Goal: Transaction & Acquisition: Purchase product/service

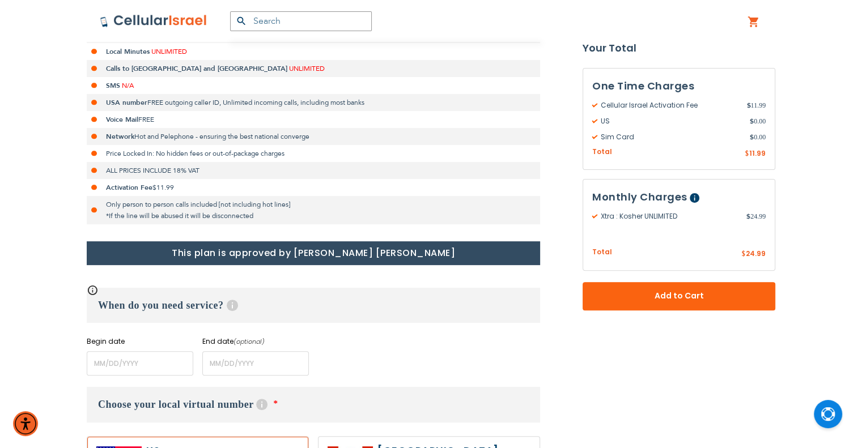
scroll to position [283, 0]
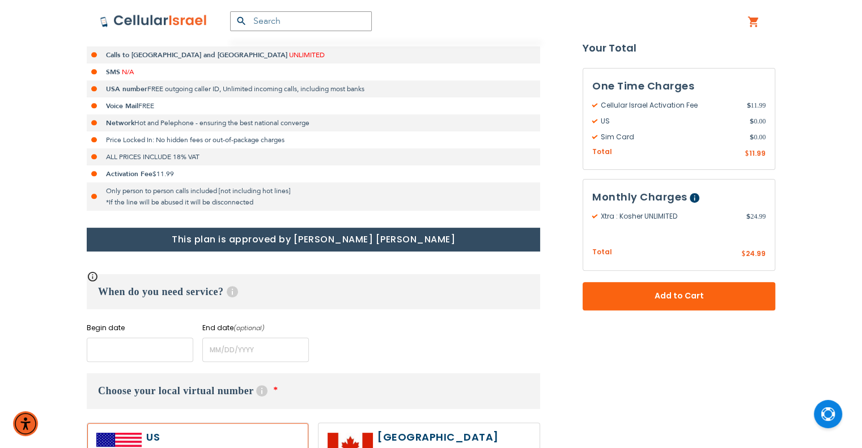
click at [132, 351] on input "name" at bounding box center [140, 350] width 107 height 24
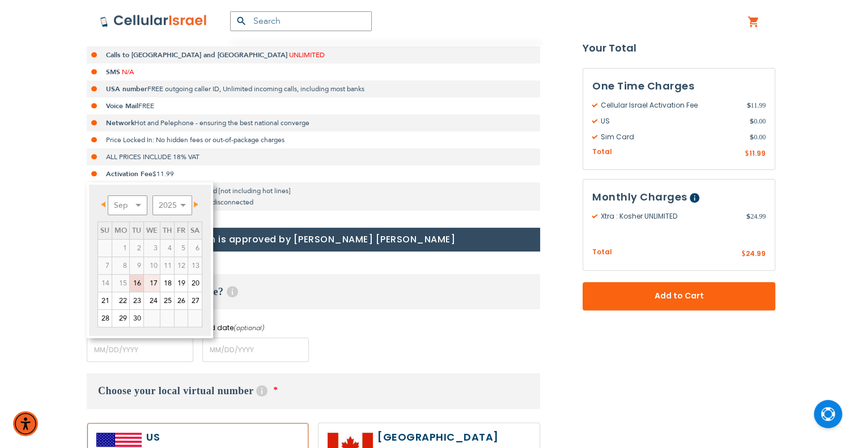
click at [156, 285] on link "17" at bounding box center [152, 283] width 16 height 17
type input "[DATE]"
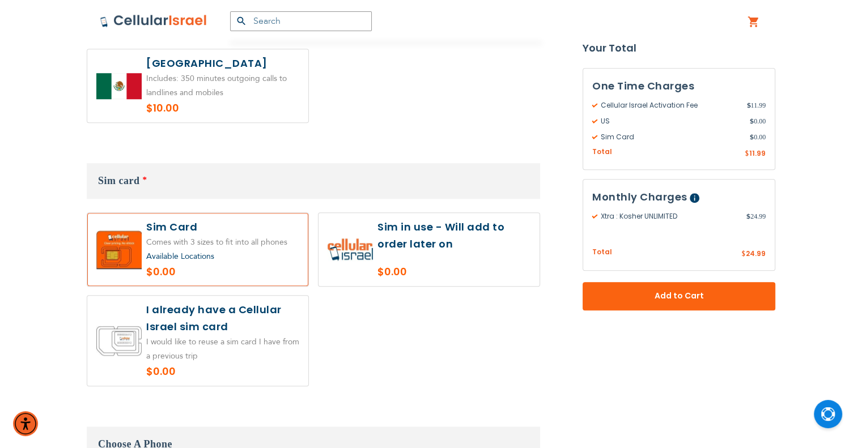
scroll to position [1134, 0]
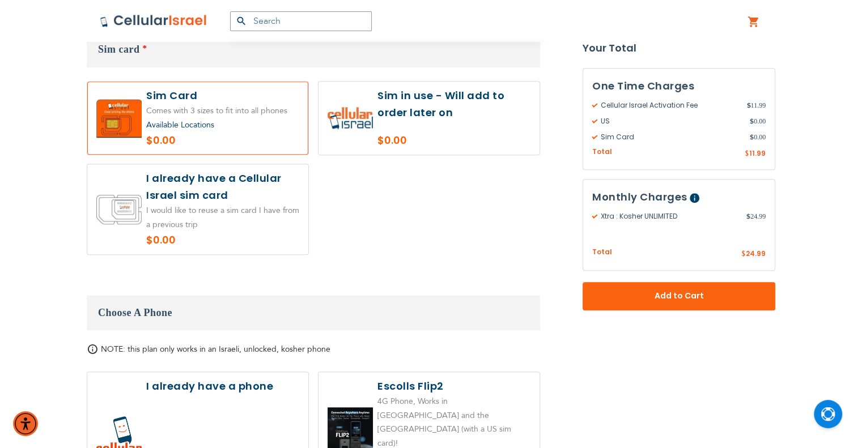
click at [463, 97] on label at bounding box center [429, 118] width 221 height 73
radio input "true"
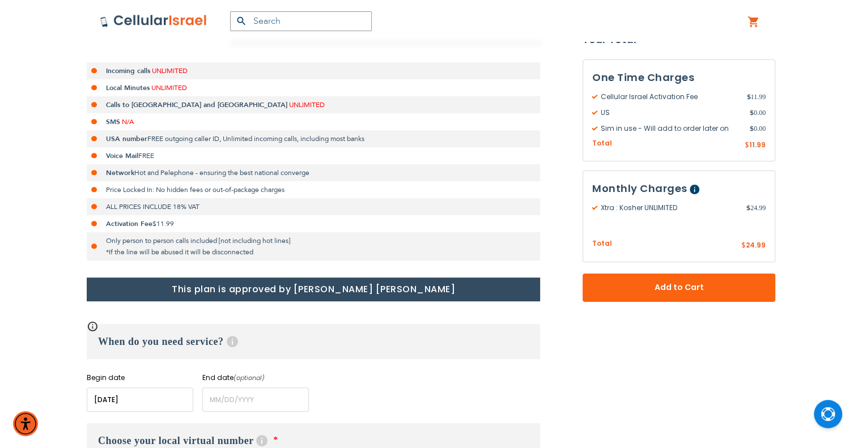
scroll to position [113, 0]
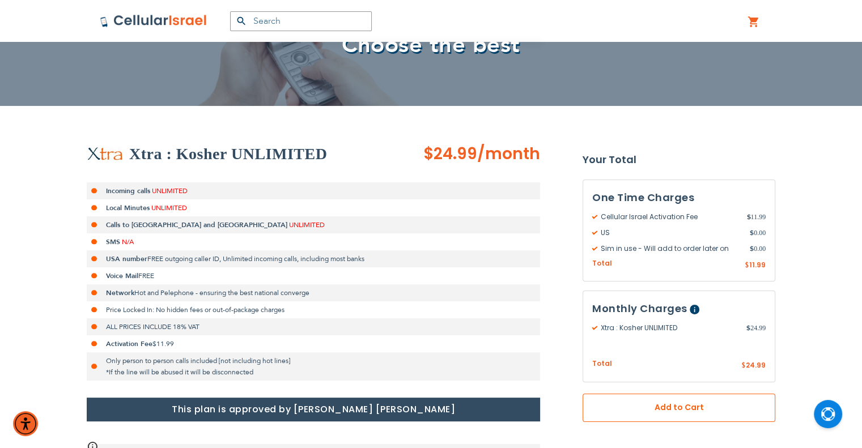
click at [754, 410] on button "Add to Cart" at bounding box center [679, 408] width 193 height 28
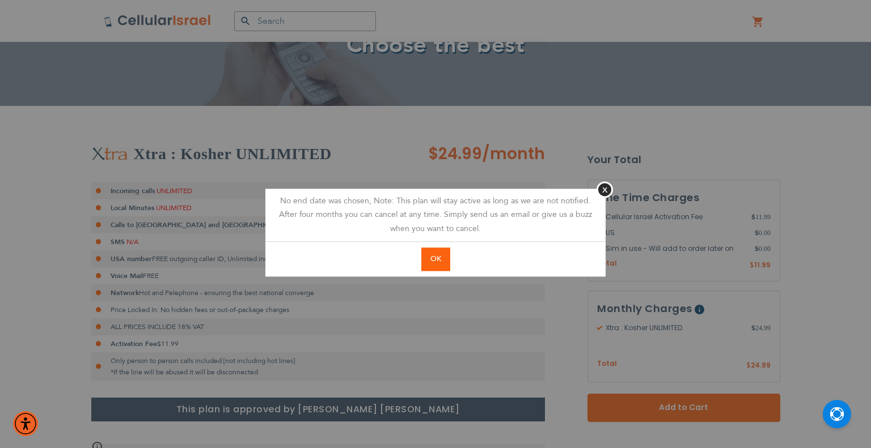
click at [443, 264] on button "OK" at bounding box center [435, 259] width 29 height 23
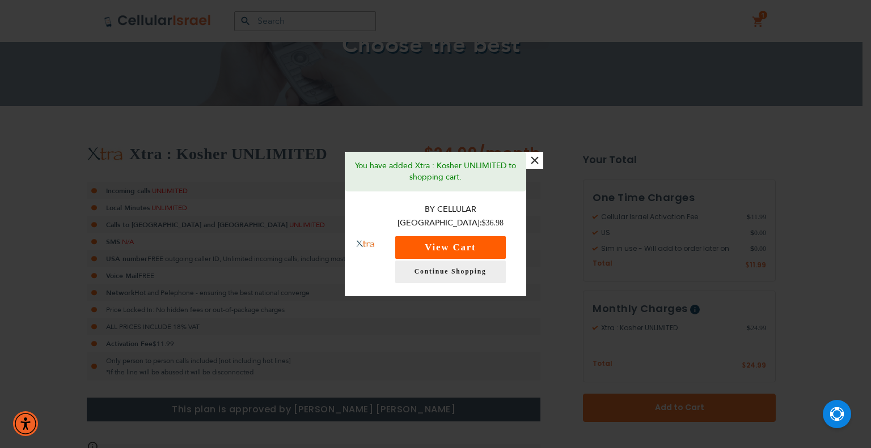
click at [498, 243] on button "View Cart" at bounding box center [450, 247] width 111 height 23
